Goal: Information Seeking & Learning: Learn about a topic

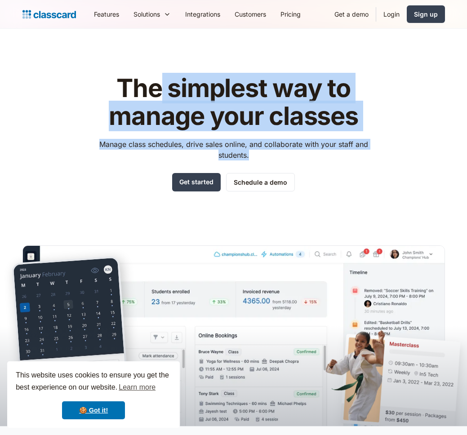
drag, startPoint x: 254, startPoint y: 156, endPoint x: 160, endPoint y: 98, distance: 110.3
click at [160, 98] on div "The simplest way to manage your classes Manage class schedules, drive sales onl…" at bounding box center [233, 133] width 285 height 117
click at [160, 98] on h1 "The simplest way to manage your classes" at bounding box center [233, 102] width 285 height 55
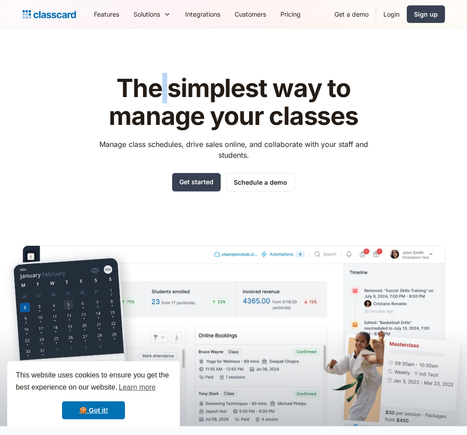
click at [160, 98] on h1 "The simplest way to manage your classes" at bounding box center [233, 102] width 285 height 55
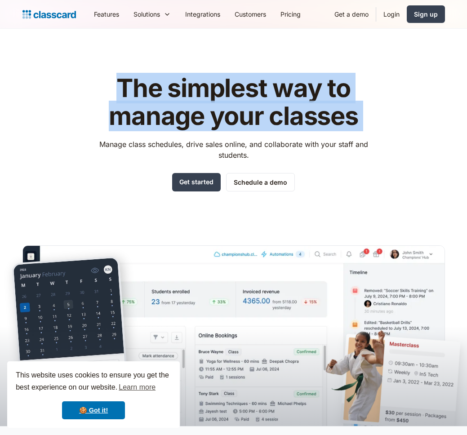
drag, startPoint x: 160, startPoint y: 98, endPoint x: 162, endPoint y: 103, distance: 5.0
click at [160, 98] on h1 "The simplest way to manage your classes" at bounding box center [233, 102] width 285 height 55
click at [162, 103] on h1 "The simplest way to manage your classes" at bounding box center [233, 102] width 285 height 55
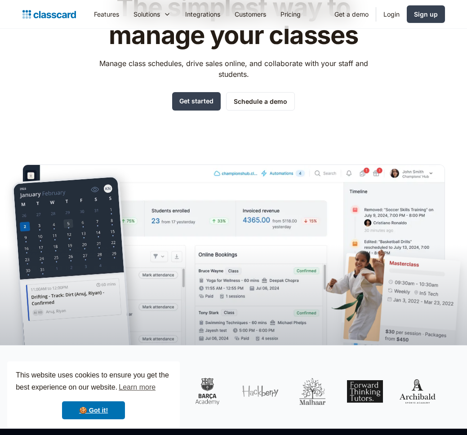
scroll to position [361, 0]
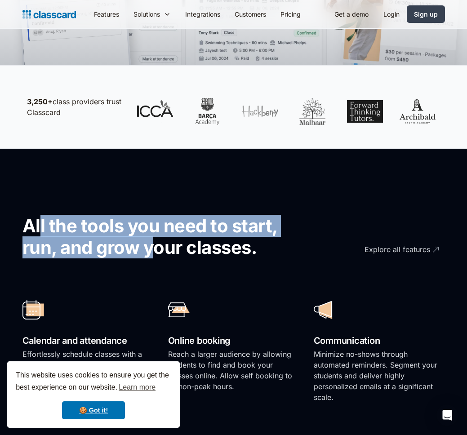
drag, startPoint x: 40, startPoint y: 229, endPoint x: 165, endPoint y: 242, distance: 126.0
click at [165, 242] on h2 "All the tools you need to start, run, and grow your classes." at bounding box center [164, 236] width 285 height 43
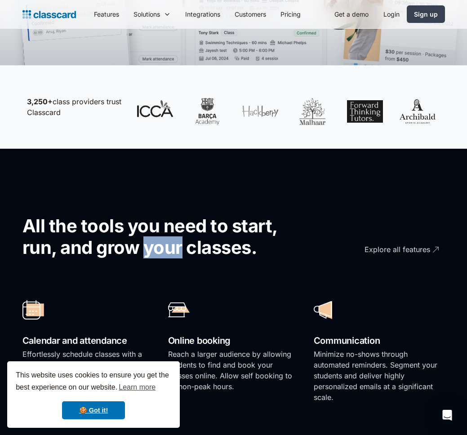
click at [165, 242] on h2 "All the tools you need to start, run, and grow your classes." at bounding box center [164, 236] width 285 height 43
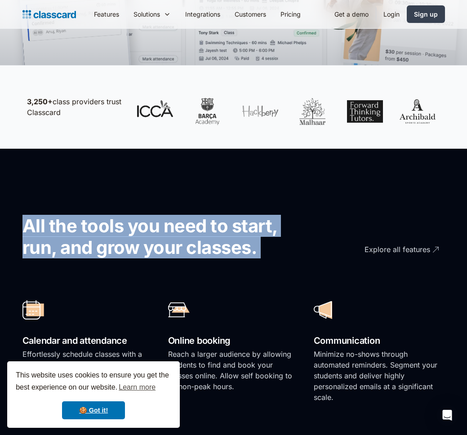
click at [165, 242] on h2 "All the tools you need to start, run, and grow your classes." at bounding box center [164, 236] width 285 height 43
click at [181, 243] on h2 "All the tools you need to start, run, and grow your classes." at bounding box center [164, 236] width 285 height 43
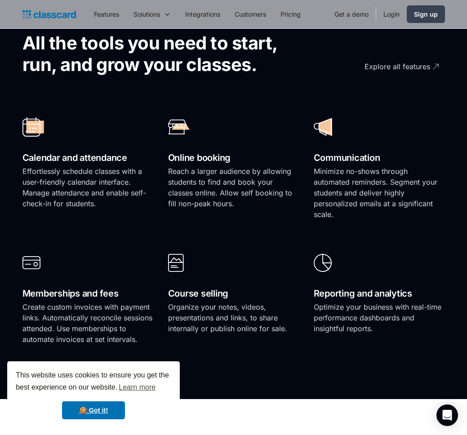
scroll to position [602, 0]
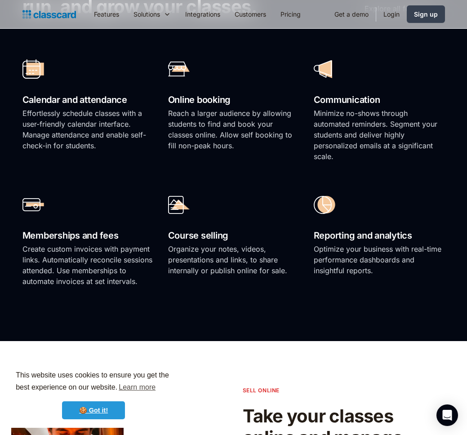
click at [118, 404] on link "🍪 Got it!" at bounding box center [93, 410] width 63 height 18
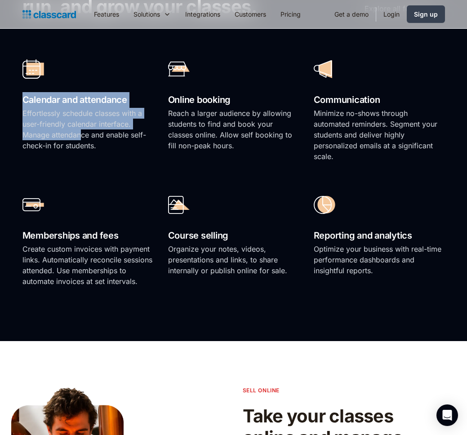
drag, startPoint x: 40, startPoint y: 109, endPoint x: 80, endPoint y: 138, distance: 49.2
click at [80, 138] on div "Calendar and attendance Effortlessly schedule classes with a user-friendly cale…" at bounding box center [87, 112] width 131 height 118
click at [80, 138] on p "Effortlessly schedule classes with a user-friendly calendar interface. Manage a…" at bounding box center [87, 129] width 131 height 43
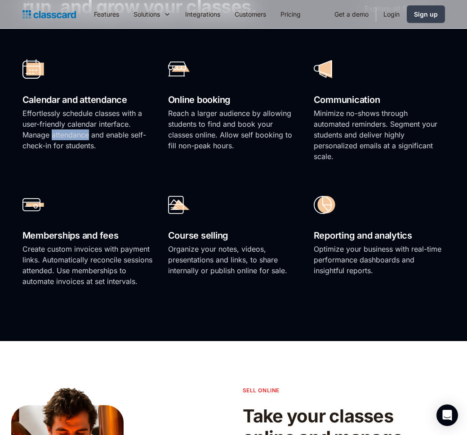
click at [80, 138] on p "Effortlessly schedule classes with a user-friendly calendar interface. Manage a…" at bounding box center [87, 129] width 131 height 43
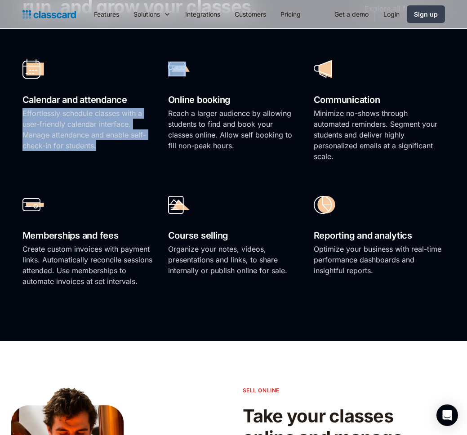
click at [80, 138] on p "Effortlessly schedule classes with a user-friendly calendar interface. Manage a…" at bounding box center [87, 129] width 131 height 43
click at [83, 143] on p "Effortlessly schedule classes with a user-friendly calendar interface. Manage a…" at bounding box center [87, 129] width 131 height 43
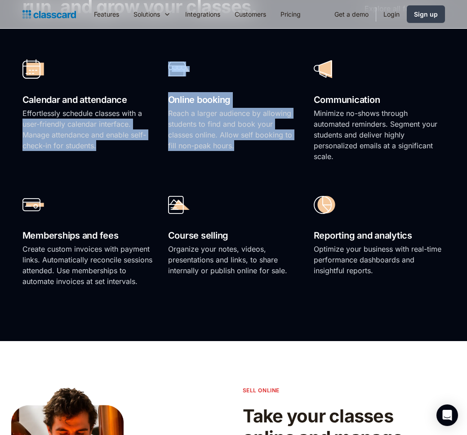
drag, startPoint x: 146, startPoint y: 111, endPoint x: 254, endPoint y: 145, distance: 114.1
click at [254, 145] on div "Calendar and attendance Effortlessly schedule classes with a user-friendly cale…" at bounding box center [233, 171] width 422 height 250
click at [254, 145] on p "Reach a larger audience by allowing students to find and book your classes onli…" at bounding box center [233, 129] width 131 height 43
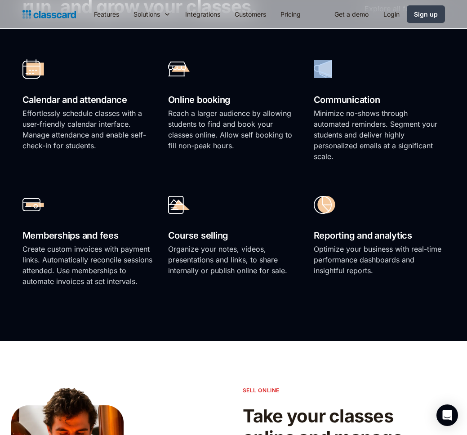
click at [254, 145] on p "Reach a larger audience by allowing students to find and book your classes onli…" at bounding box center [233, 129] width 131 height 43
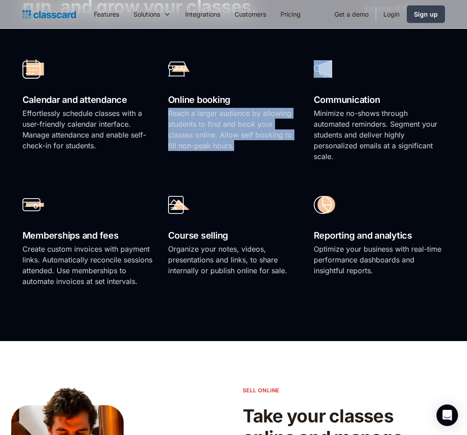
drag, startPoint x: 254, startPoint y: 145, endPoint x: 254, endPoint y: 150, distance: 4.9
click at [254, 145] on p "Reach a larger audience by allowing students to find and book your classes onli…" at bounding box center [233, 129] width 131 height 43
click at [254, 150] on p "Reach a larger audience by allowing students to find and book your classes onli…" at bounding box center [233, 129] width 131 height 43
drag, startPoint x: 254, startPoint y: 150, endPoint x: 183, endPoint y: 102, distance: 86.3
click at [183, 102] on div "Online booking Reach a larger audience by allowing students to find and book yo…" at bounding box center [233, 112] width 131 height 118
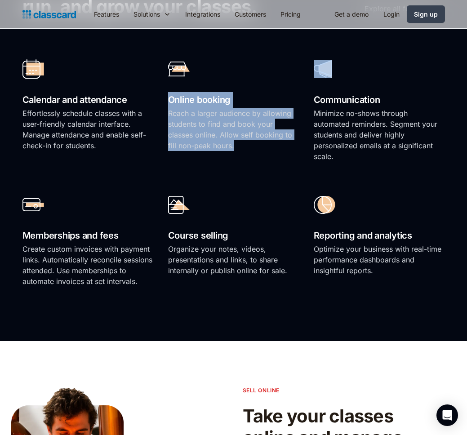
click at [183, 102] on h2 "Online booking" at bounding box center [233, 100] width 131 height 16
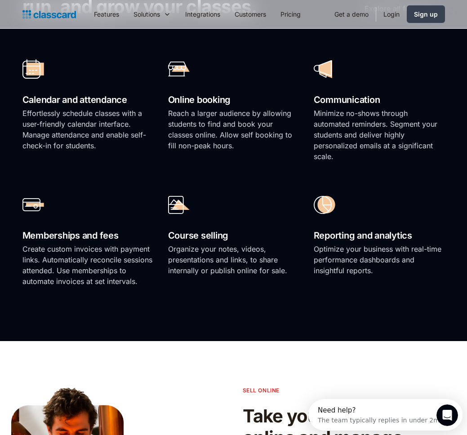
scroll to position [0, 0]
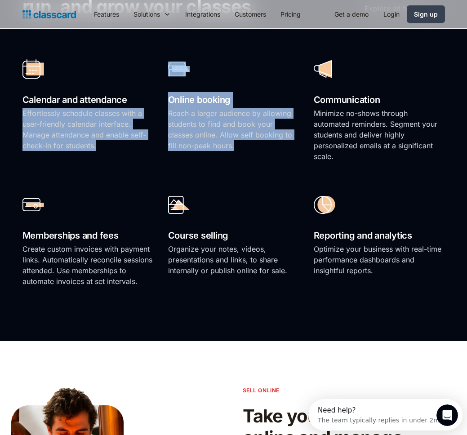
drag, startPoint x: 160, startPoint y: 101, endPoint x: 258, endPoint y: 145, distance: 107.2
click at [258, 145] on div "Calendar and attendance Effortlessly schedule classes with a user-friendly cale…" at bounding box center [233, 171] width 422 height 250
click at [258, 145] on p "Reach a larger audience by allowing students to find and book your classes onli…" at bounding box center [233, 129] width 131 height 43
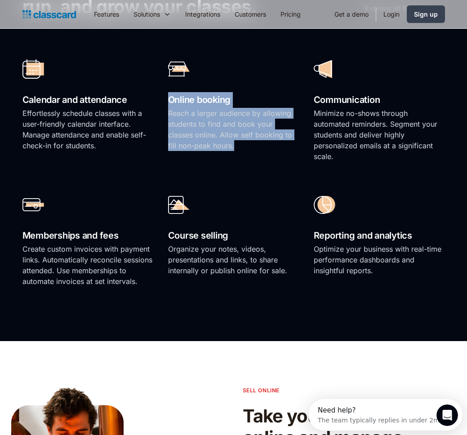
drag, startPoint x: 240, startPoint y: 137, endPoint x: 170, endPoint y: 91, distance: 83.5
click at [170, 91] on div "Online booking Reach a larger audience by allowing students to find and book yo…" at bounding box center [233, 112] width 131 height 118
drag, startPoint x: 170, startPoint y: 92, endPoint x: 171, endPoint y: 97, distance: 5.9
click at [170, 92] on h2 "Online booking" at bounding box center [233, 100] width 131 height 16
drag, startPoint x: 171, startPoint y: 97, endPoint x: 236, endPoint y: 140, distance: 77.9
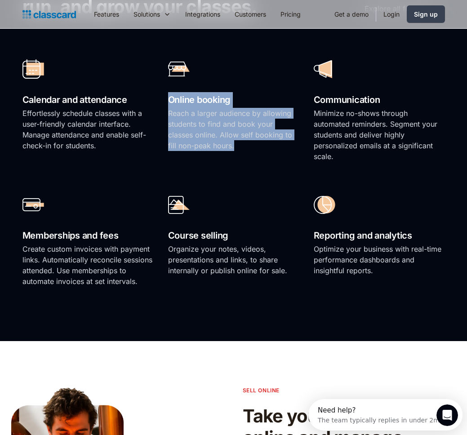
click at [236, 140] on div "Online booking Reach a larger audience by allowing students to find and book yo…" at bounding box center [233, 112] width 131 height 118
click at [236, 140] on p "Reach a larger audience by allowing students to find and book your classes onli…" at bounding box center [233, 129] width 131 height 43
drag, startPoint x: 236, startPoint y: 140, endPoint x: 171, endPoint y: 113, distance: 70.7
click at [171, 113] on p "Reach a larger audience by allowing students to find and book your classes onli…" at bounding box center [233, 129] width 131 height 43
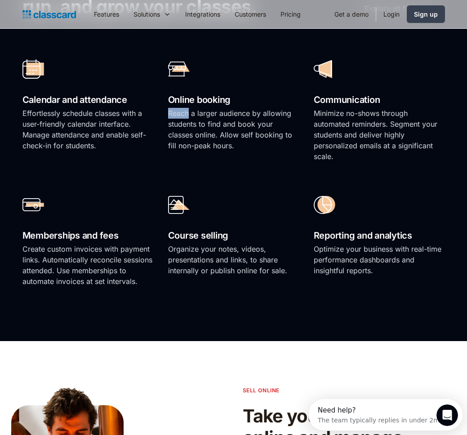
drag, startPoint x: 171, startPoint y: 113, endPoint x: 186, endPoint y: 132, distance: 24.6
click at [173, 116] on p "Reach a larger audience by allowing students to find and book your classes onli…" at bounding box center [233, 129] width 131 height 43
click at [186, 132] on p "Reach a larger audience by allowing students to find and book your classes onli…" at bounding box center [233, 129] width 131 height 43
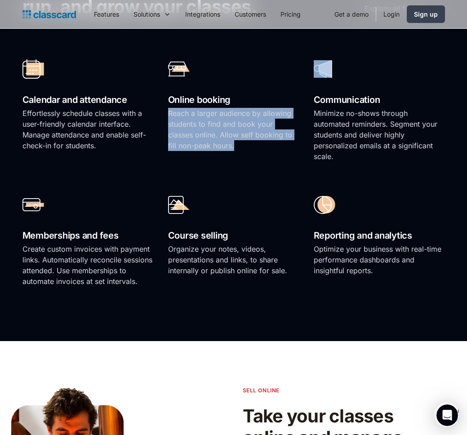
click at [186, 132] on p "Reach a larger audience by allowing students to find and book your classes onli…" at bounding box center [233, 129] width 131 height 43
click at [200, 138] on p "Reach a larger audience by allowing students to find and book your classes onli…" at bounding box center [233, 129] width 131 height 43
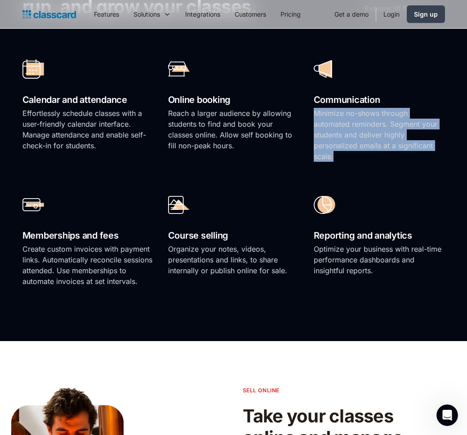
drag, startPoint x: 312, startPoint y: 112, endPoint x: 364, endPoint y: 153, distance: 66.2
click at [364, 153] on div "Calendar and attendance Effortlessly schedule classes with a user-friendly cale…" at bounding box center [233, 171] width 422 height 250
click at [364, 153] on p "Minimize no-shows through automated reminders. Segment your students and delive…" at bounding box center [379, 135] width 131 height 54
drag, startPoint x: 364, startPoint y: 153, endPoint x: 303, endPoint y: 112, distance: 73.9
click at [303, 112] on div "Calendar and attendance Effortlessly schedule classes with a user-friendly cale…" at bounding box center [233, 171] width 422 height 250
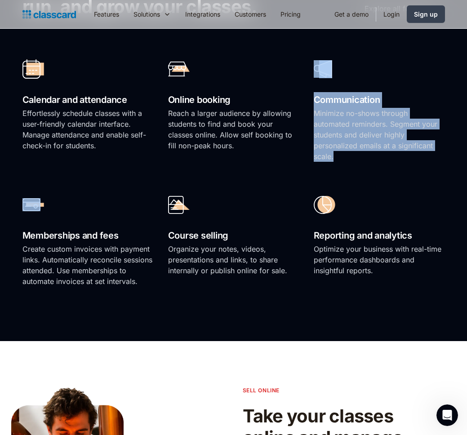
click at [308, 116] on div "Calendar and attendance Effortlessly schedule classes with a user-friendly cale…" at bounding box center [233, 171] width 422 height 250
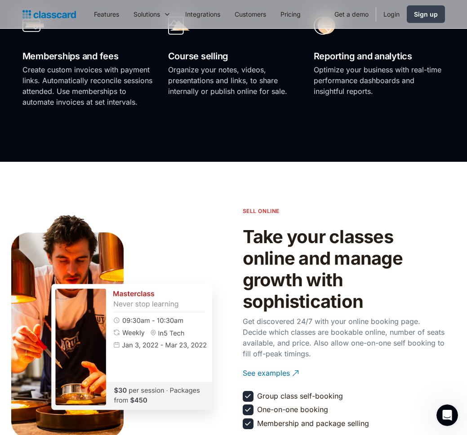
scroll to position [951, 0]
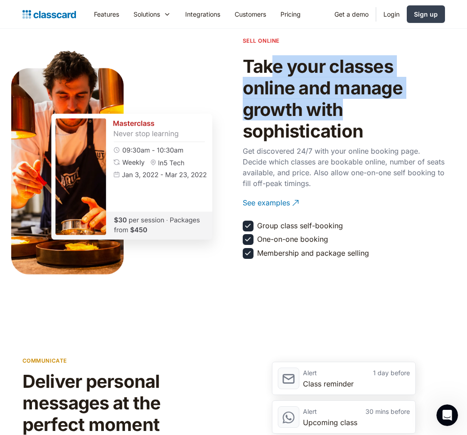
drag, startPoint x: 268, startPoint y: 74, endPoint x: 367, endPoint y: 118, distance: 108.6
click at [367, 118] on h2 "Take your classes online and manage growth with sophistication" at bounding box center [344, 99] width 202 height 86
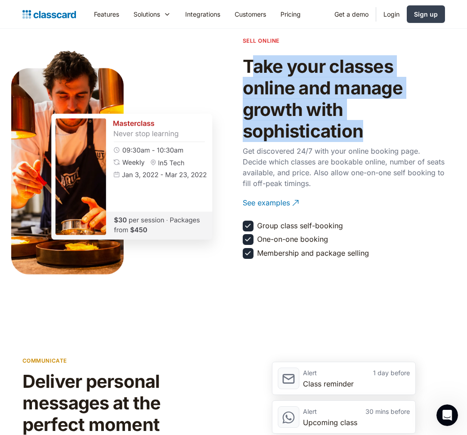
drag, startPoint x: 251, startPoint y: 68, endPoint x: 370, endPoint y: 133, distance: 135.7
click at [370, 133] on h2 "Take your classes online and manage growth with sophistication" at bounding box center [344, 99] width 202 height 86
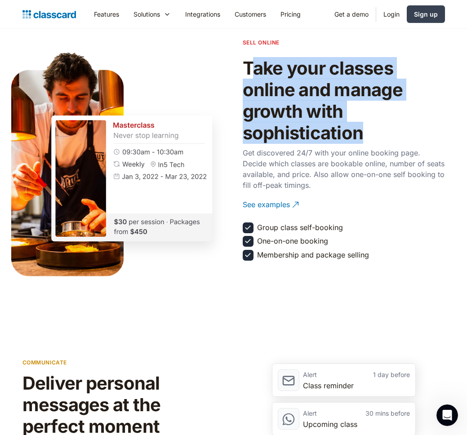
click at [370, 133] on h2 "Take your classes online and manage growth with sophistication" at bounding box center [344, 101] width 202 height 86
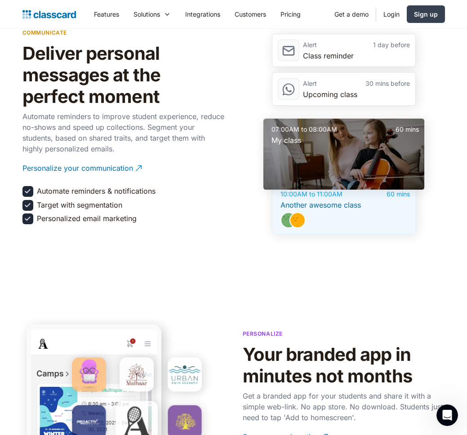
scroll to position [1264, 0]
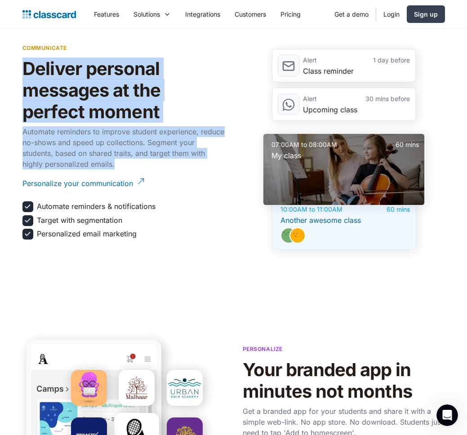
drag, startPoint x: 27, startPoint y: 77, endPoint x: 181, endPoint y: 161, distance: 175.5
click at [181, 161] on div "communicate Deliver personal messages at the perfect moment Automate reminders …" at bounding box center [123, 144] width 202 height 211
click at [181, 161] on p "Automate reminders to improve student experience, reduce no-shows and speed up …" at bounding box center [123, 147] width 202 height 43
drag, startPoint x: 174, startPoint y: 160, endPoint x: 13, endPoint y: 73, distance: 182.9
click at [13, 73] on section "communicate Deliver personal messages at the perfect moment Automate reminders …" at bounding box center [233, 144] width 467 height 301
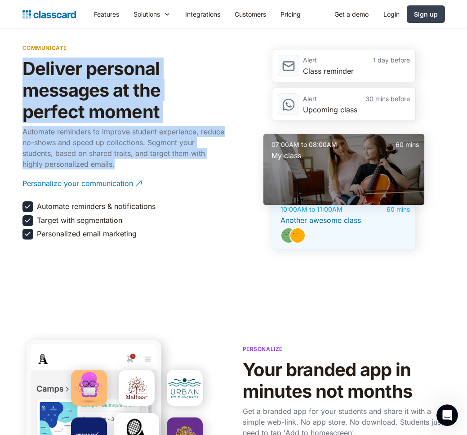
click at [13, 73] on section "communicate Deliver personal messages at the perfect moment Automate reminders …" at bounding box center [233, 144] width 467 height 301
drag, startPoint x: 21, startPoint y: 70, endPoint x: 130, endPoint y: 161, distance: 142.2
click at [130, 161] on section "communicate Deliver personal messages at the perfect moment Automate reminders …" at bounding box center [233, 144] width 467 height 301
click at [130, 161] on p "Automate reminders to improve student experience, reduce no-shows and speed up …" at bounding box center [123, 147] width 202 height 43
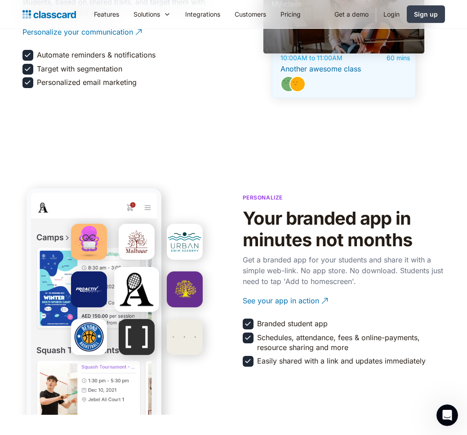
scroll to position [1541, 0]
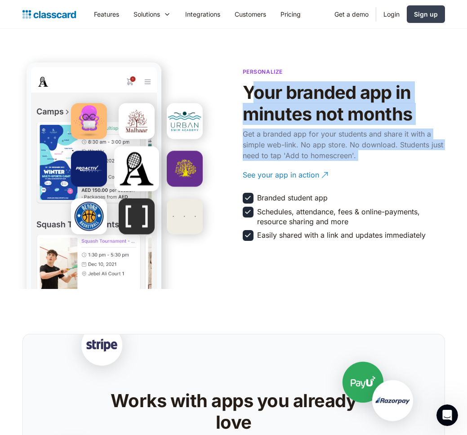
drag, startPoint x: 250, startPoint y: 95, endPoint x: 365, endPoint y: 164, distance: 133.8
click at [365, 164] on div "Personalize Your branded app in minutes not months Get a branded app for your s…" at bounding box center [344, 152] width 202 height 181
click at [366, 155] on p "Get a branded app for your students and share it with a simple web-link. No app…" at bounding box center [344, 144] width 202 height 32
drag, startPoint x: 366, startPoint y: 155, endPoint x: 252, endPoint y: 95, distance: 128.6
click at [252, 95] on div "Personalize Your branded app in minutes not months Get a branded app for your s…" at bounding box center [344, 152] width 202 height 181
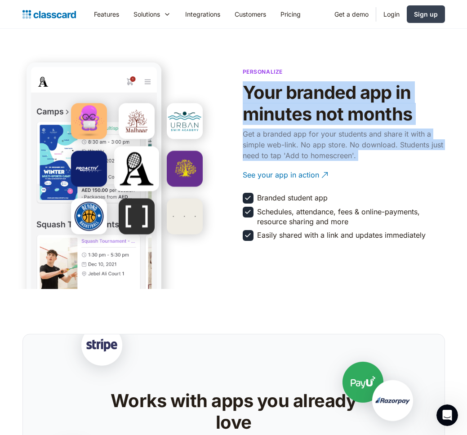
click at [252, 95] on h2 "Your branded app in minutes not months" at bounding box center [344, 103] width 202 height 43
drag, startPoint x: 252, startPoint y: 95, endPoint x: 359, endPoint y: 145, distance: 117.8
click at [359, 145] on div "Personalize Your branded app in minutes not months Get a branded app for your s…" at bounding box center [344, 152] width 202 height 181
click at [359, 145] on p "Get a branded app for your students and share it with a simple web-link. No app…" at bounding box center [344, 144] width 202 height 32
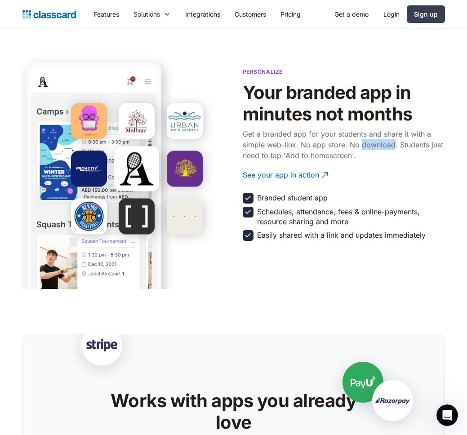
click at [359, 145] on p "Get a branded app for your students and share it with a simple web-link. No app…" at bounding box center [344, 144] width 202 height 32
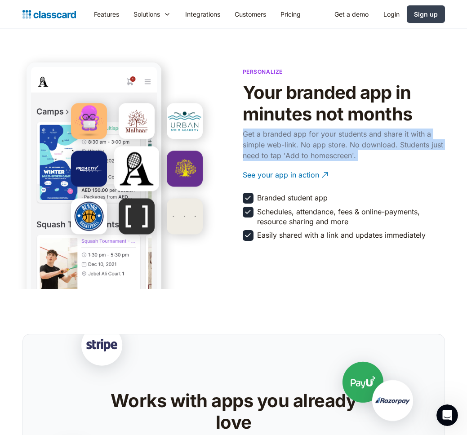
drag, startPoint x: 359, startPoint y: 145, endPoint x: 359, endPoint y: 155, distance: 10.8
click at [359, 149] on p "Get a branded app for your students and share it with a simple web-link. No app…" at bounding box center [344, 144] width 202 height 32
click at [359, 155] on p "Get a branded app for your students and share it with a simple web-link. No app…" at bounding box center [344, 144] width 202 height 32
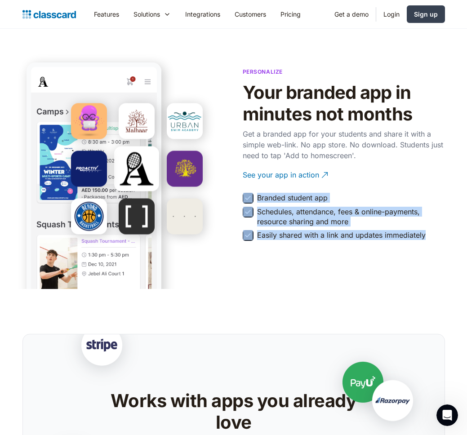
drag, startPoint x: 253, startPoint y: 199, endPoint x: 423, endPoint y: 234, distance: 173.4
click at [423, 234] on div "Personalize Your branded app in minutes not months Get a branded app for your s…" at bounding box center [344, 152] width 202 height 181
click at [423, 234] on div "Easily shared with a link and updates immediately" at bounding box center [341, 235] width 168 height 10
drag, startPoint x: 423, startPoint y: 234, endPoint x: 254, endPoint y: 195, distance: 173.8
click at [254, 195] on div "Personalize Your branded app in minutes not months Get a branded app for your s…" at bounding box center [344, 152] width 202 height 181
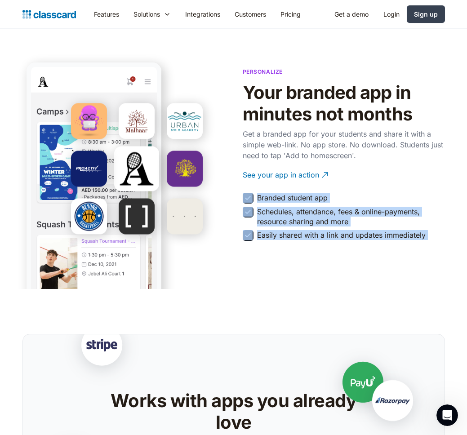
click at [254, 195] on div "Branded student app" at bounding box center [286, 199] width 87 height 13
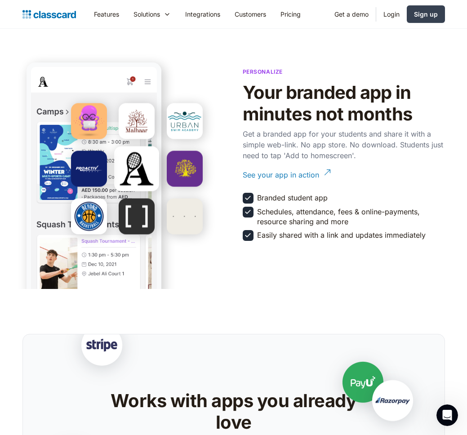
click at [276, 178] on div "See your app in action" at bounding box center [281, 172] width 76 height 18
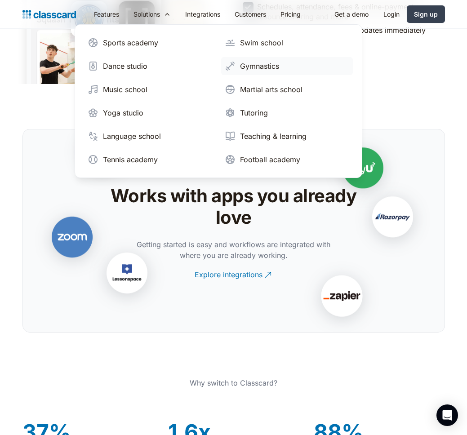
scroll to position [1747, 0]
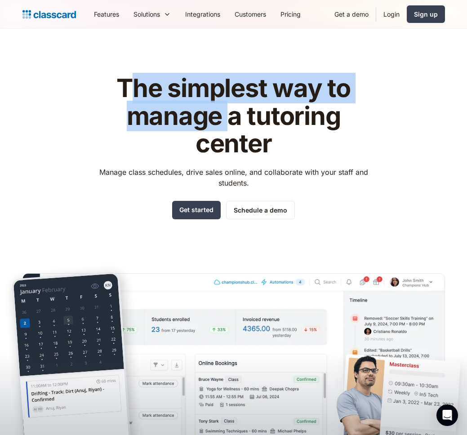
drag, startPoint x: 130, startPoint y: 84, endPoint x: 226, endPoint y: 118, distance: 101.3
click at [226, 118] on h1 "The simplest way to manage a tutoring center" at bounding box center [233, 116] width 285 height 83
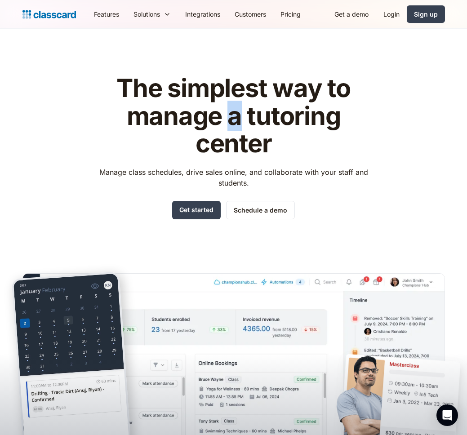
click at [226, 118] on h1 "The simplest way to manage a tutoring center" at bounding box center [233, 116] width 285 height 83
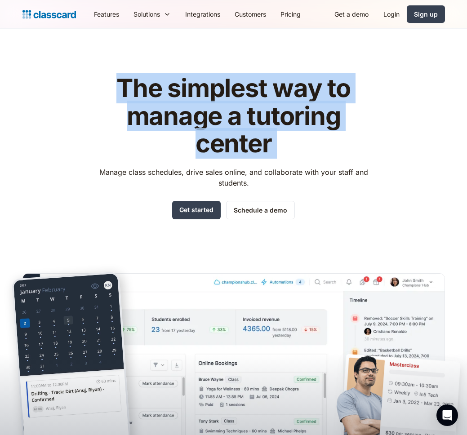
click at [226, 118] on h1 "The simplest way to manage a tutoring center" at bounding box center [233, 116] width 285 height 83
click at [233, 124] on h1 "The simplest way to manage a tutoring center" at bounding box center [233, 116] width 285 height 83
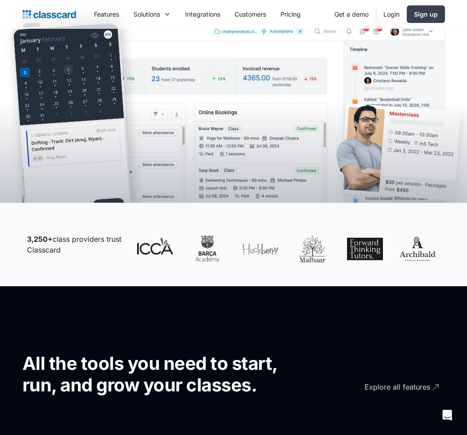
scroll to position [354, 0]
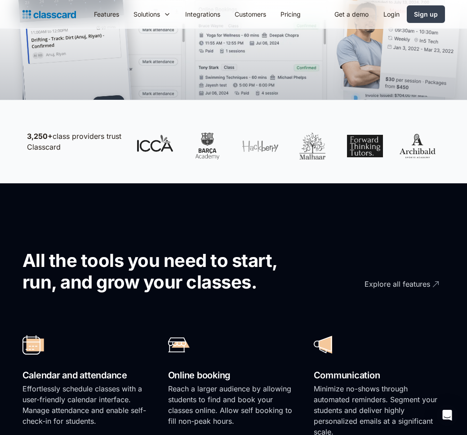
click at [62, 134] on p "3,250+ class providers trust Classcard" at bounding box center [75, 142] width 97 height 22
click at [66, 147] on p "3,250+ class providers trust Classcard" at bounding box center [75, 142] width 97 height 22
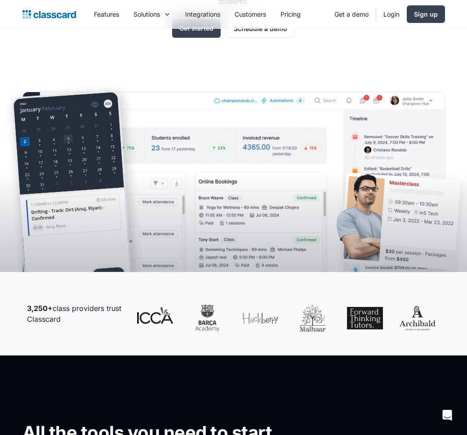
scroll to position [0, 0]
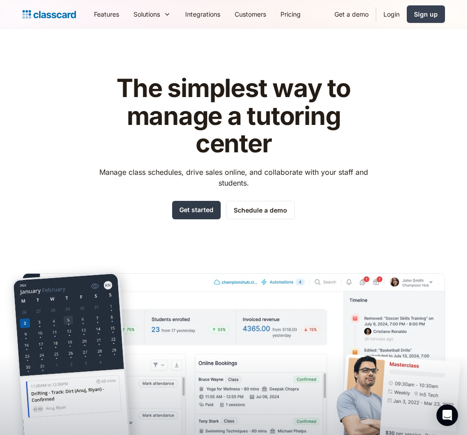
click at [197, 217] on link "Get started" at bounding box center [196, 210] width 49 height 18
